Goal: Find specific page/section: Find specific page/section

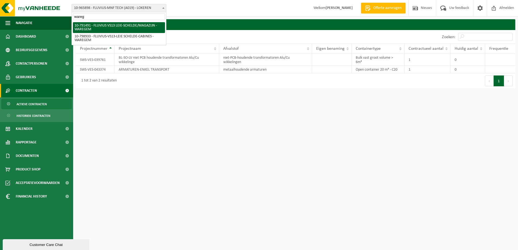
type input "wareg"
select select "30232"
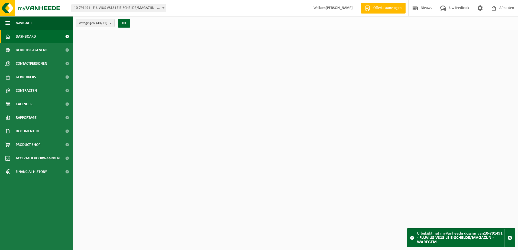
click at [27, 50] on span "Bedrijfsgegevens" at bounding box center [32, 50] width 32 height 14
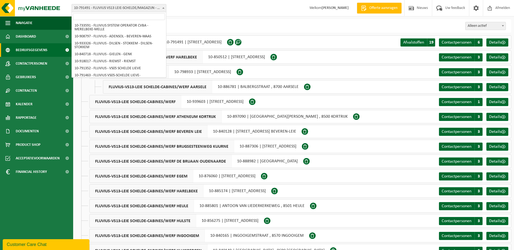
click at [156, 7] on span "10-791491 - FLUVIUS VS13 LEIE-SCHELDE/MAGAZIJN - WAREGEM" at bounding box center [119, 8] width 94 height 8
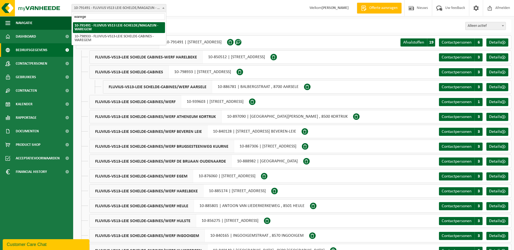
type input "warege"
